Goal: Information Seeking & Learning: Learn about a topic

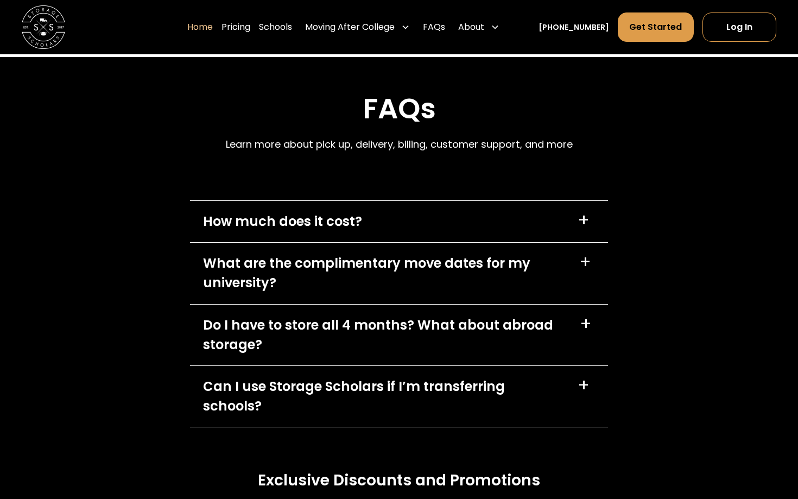
scroll to position [3002, 0]
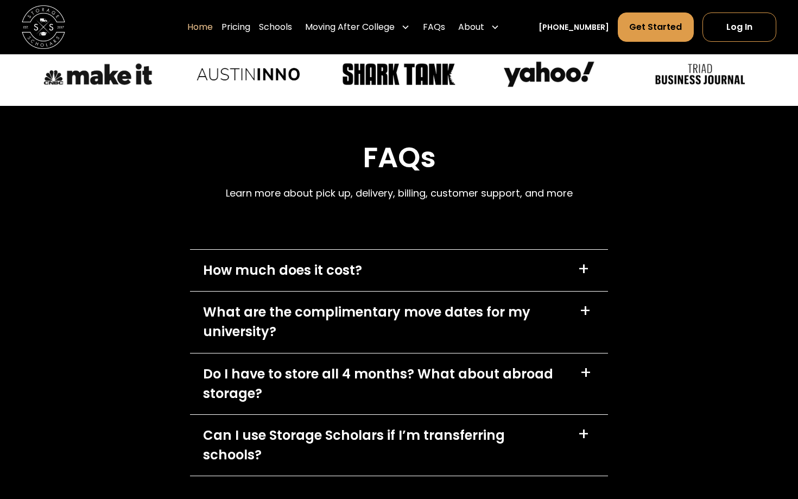
click at [331, 273] on div "How much does it cost?" at bounding box center [282, 271] width 159 height 20
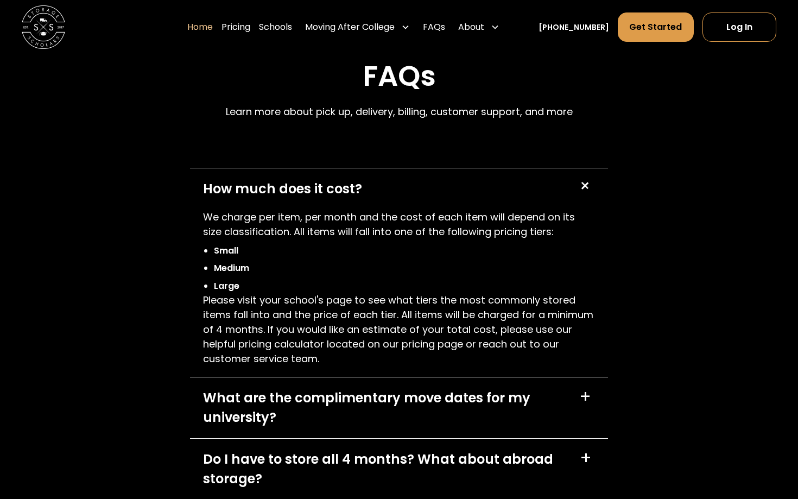
click at [284, 424] on div "What are the complimentary move dates for my university?" at bounding box center [384, 407] width 363 height 39
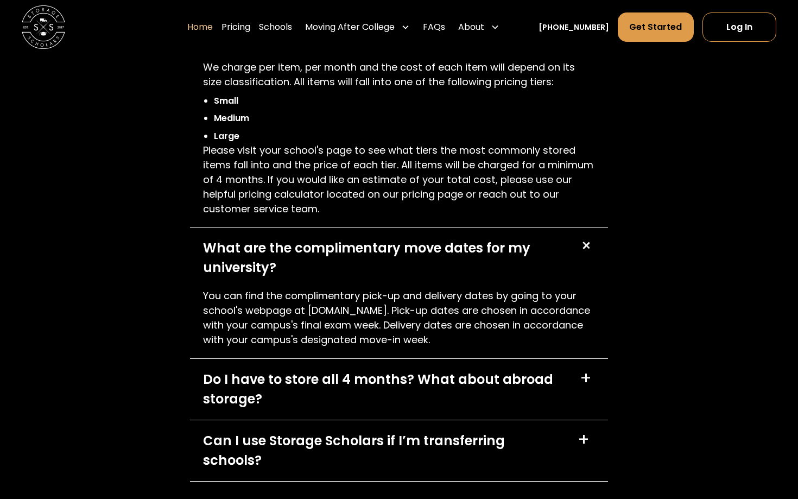
scroll to position [3238, 0]
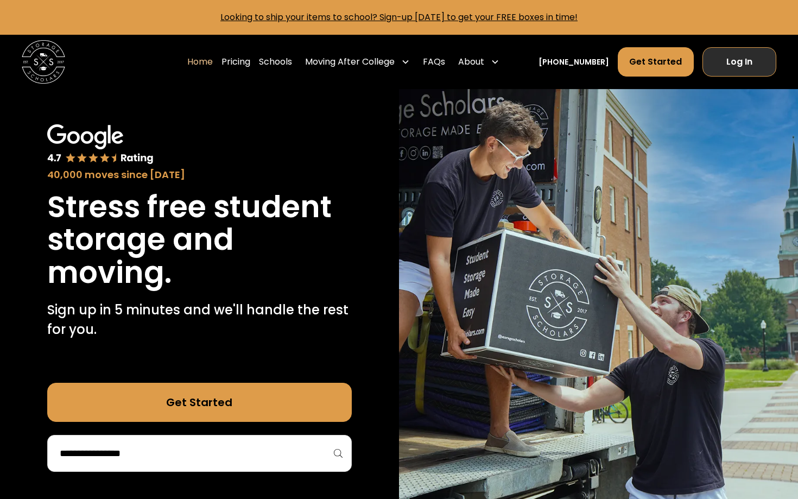
click at [731, 61] on link "Log In" at bounding box center [739, 61] width 74 height 29
